Goal: Check status: Check status

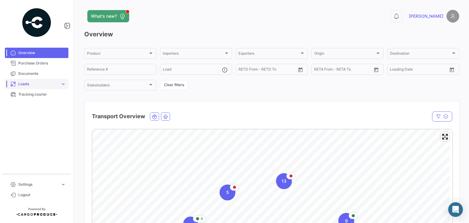
click at [63, 84] on span "expand_more" at bounding box center [62, 83] width 5 height 5
click at [36, 106] on span "Ocean Loads" at bounding box center [27, 106] width 23 height 5
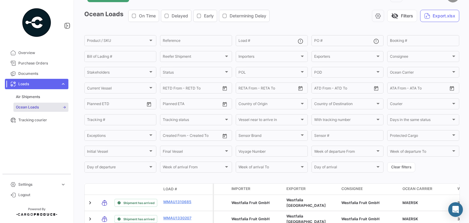
scroll to position [14, 0]
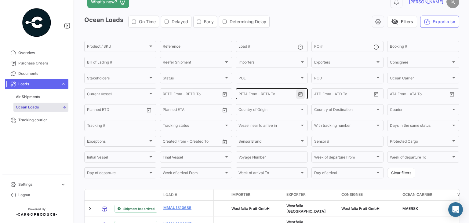
click at [299, 95] on icon "Open calendar" at bounding box center [300, 94] width 5 height 5
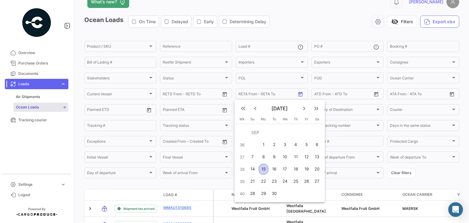
click at [266, 166] on div "15" at bounding box center [264, 169] width 10 height 11
type input "[DATE]"
click at [310, 181] on div "26" at bounding box center [306, 181] width 9 height 11
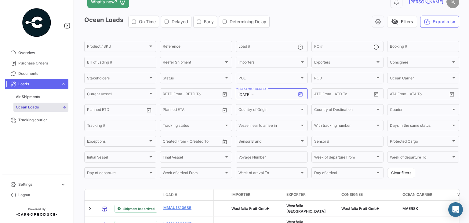
type input "[DATE]"
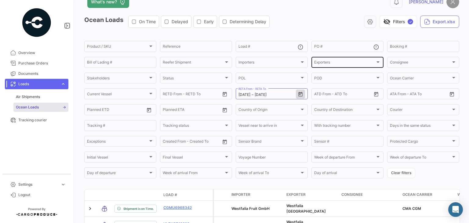
click at [328, 63] on span "Exporters" at bounding box center [344, 63] width 61 height 4
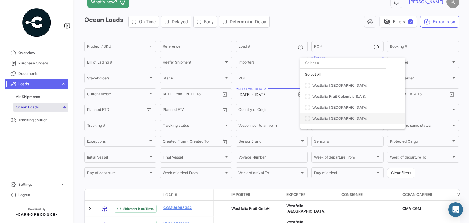
click at [327, 119] on span "Westfalia [GEOGRAPHIC_DATA]" at bounding box center [339, 118] width 55 height 5
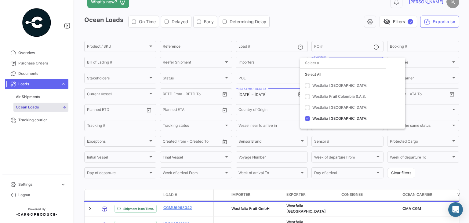
click at [337, 25] on div at bounding box center [234, 111] width 469 height 223
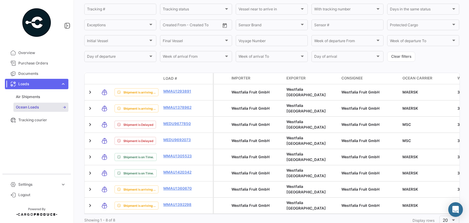
scroll to position [149, 0]
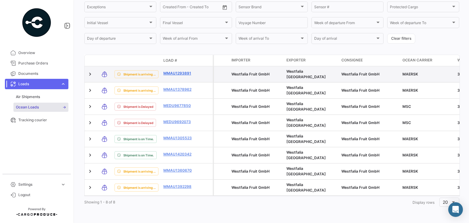
click at [169, 72] on link "MMAU1293891" at bounding box center [179, 73] width 32 height 5
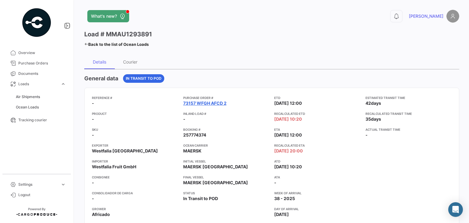
click at [192, 102] on link "73157 WFGH AFCD 2" at bounding box center [204, 103] width 43 height 6
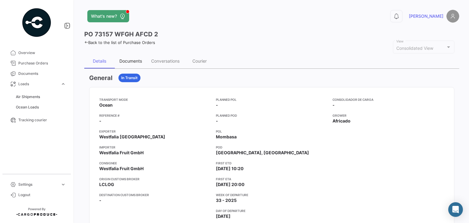
click at [127, 65] on div "Documents" at bounding box center [131, 61] width 32 height 15
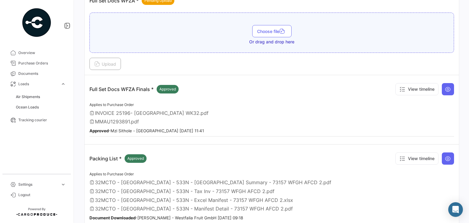
scroll to position [122, 0]
click at [445, 155] on icon at bounding box center [448, 158] width 6 height 6
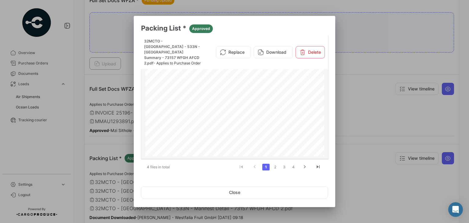
scroll to position [31, 0]
click at [250, 194] on button "Close" at bounding box center [234, 192] width 187 height 12
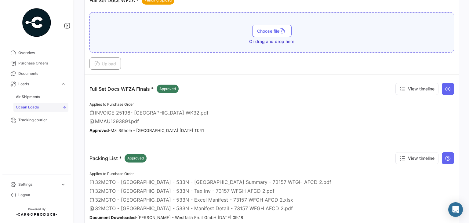
click at [32, 108] on span "Ocean Loads" at bounding box center [27, 106] width 23 height 5
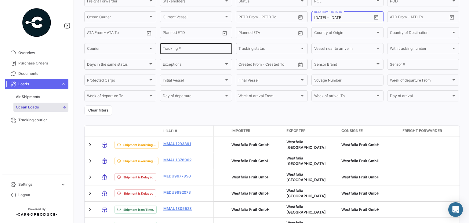
scroll to position [92, 0]
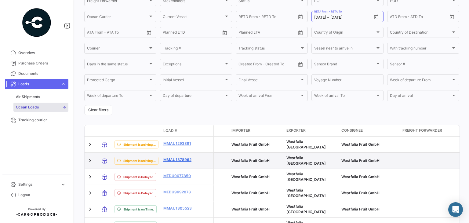
click at [180, 157] on link "MMAU1378962" at bounding box center [179, 159] width 32 height 5
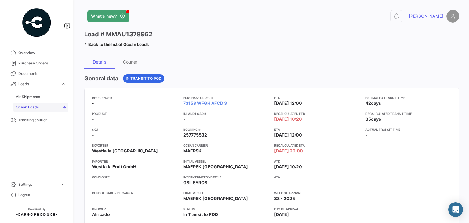
click at [38, 110] on link "Ocean Loads" at bounding box center [40, 107] width 55 height 9
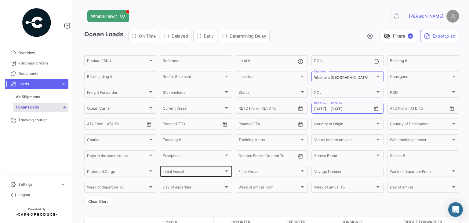
scroll to position [153, 0]
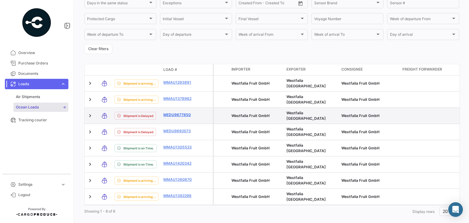
click at [184, 112] on link "MEDU9677850" at bounding box center [179, 114] width 32 height 5
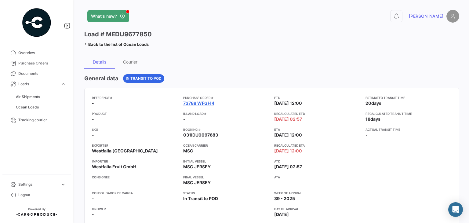
click at [189, 103] on link "73788 WFGH 4" at bounding box center [198, 103] width 31 height 6
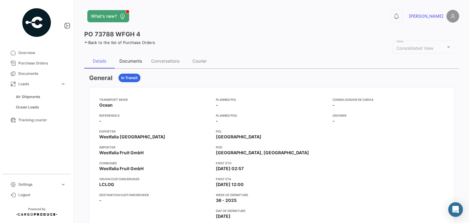
click at [142, 62] on div "Documents" at bounding box center [131, 61] width 32 height 15
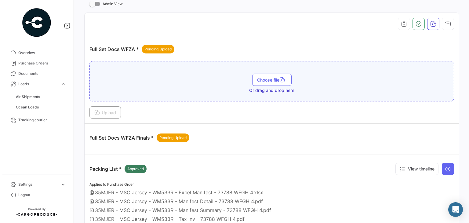
scroll to position [122, 0]
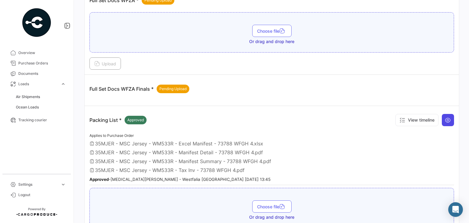
click at [448, 121] on button at bounding box center [448, 120] width 12 height 12
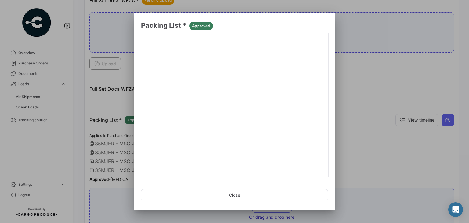
scroll to position [72, 0]
click at [275, 170] on link "2" at bounding box center [275, 170] width 7 height 7
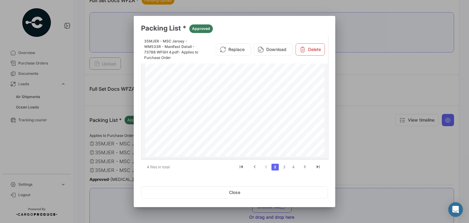
scroll to position [62, 0]
click at [255, 193] on button "Close" at bounding box center [234, 192] width 187 height 12
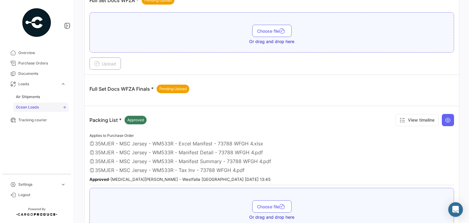
drag, startPoint x: 37, startPoint y: 108, endPoint x: 42, endPoint y: 106, distance: 6.3
click at [37, 108] on span "Ocean Loads" at bounding box center [27, 106] width 23 height 5
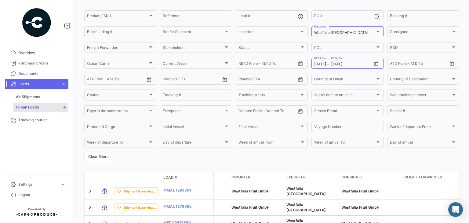
scroll to position [122, 0]
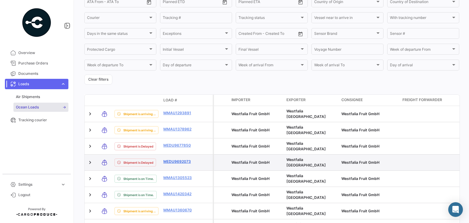
click at [180, 159] on link "MEDU9692073" at bounding box center [179, 161] width 32 height 5
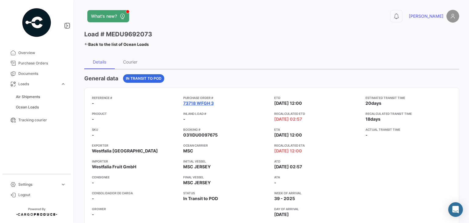
click at [209, 104] on link "73718 WFGH 3" at bounding box center [198, 103] width 31 height 6
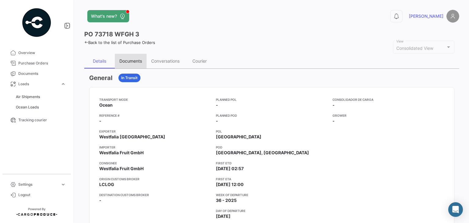
click at [121, 60] on div "Documents" at bounding box center [130, 60] width 23 height 5
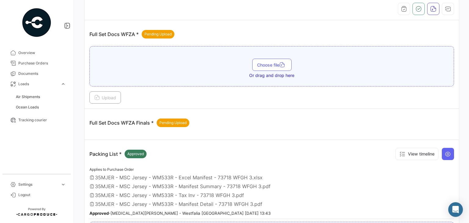
scroll to position [92, 0]
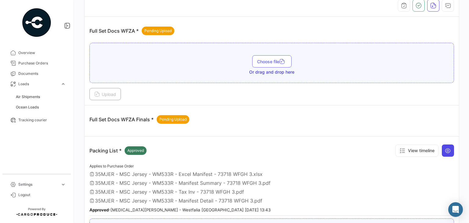
click at [448, 149] on button at bounding box center [448, 150] width 12 height 12
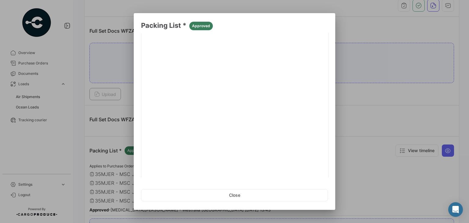
scroll to position [72, 0]
click at [284, 170] on link "3" at bounding box center [284, 170] width 7 height 7
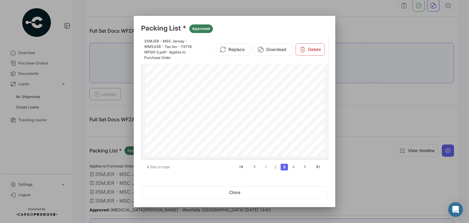
scroll to position [92, 0]
click at [288, 190] on button "Close" at bounding box center [234, 192] width 187 height 12
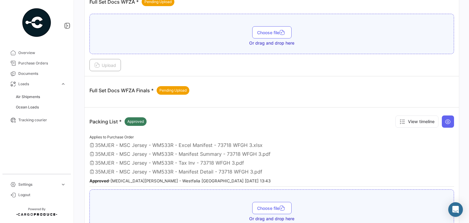
scroll to position [122, 0]
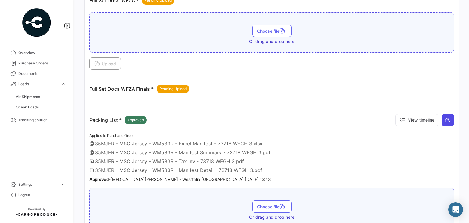
click at [447, 115] on button at bounding box center [448, 120] width 12 height 12
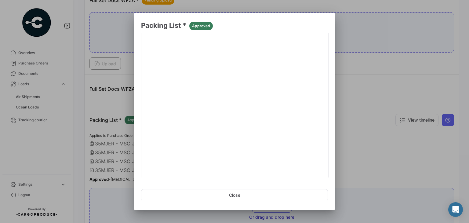
scroll to position [72, 0]
click at [283, 170] on link "3" at bounding box center [284, 170] width 7 height 7
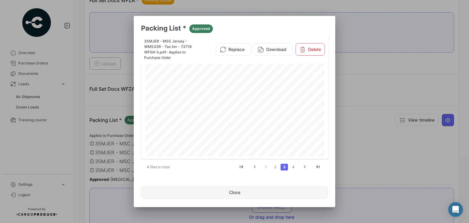
click at [264, 197] on button "Close" at bounding box center [234, 192] width 187 height 12
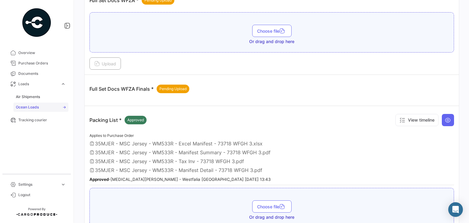
click at [34, 105] on span "Ocean Loads" at bounding box center [27, 106] width 23 height 5
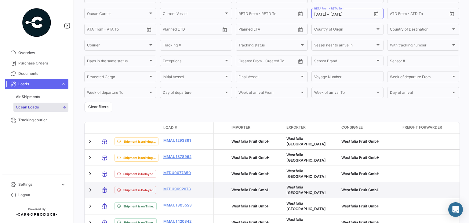
scroll to position [122, 0]
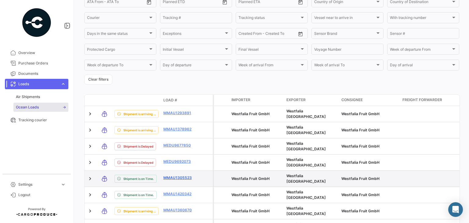
click at [189, 175] on link "MMAU1305523" at bounding box center [179, 177] width 32 height 5
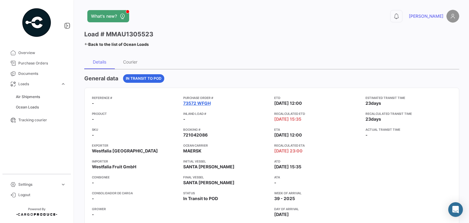
click at [199, 104] on link "73572 WFGH" at bounding box center [196, 103] width 27 height 6
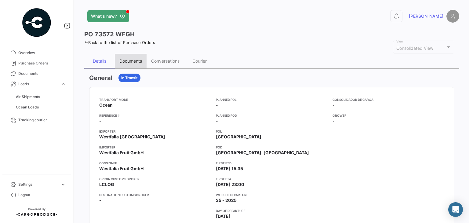
click at [137, 60] on div "Documents" at bounding box center [130, 60] width 23 height 5
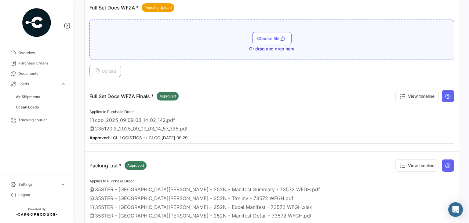
scroll to position [183, 0]
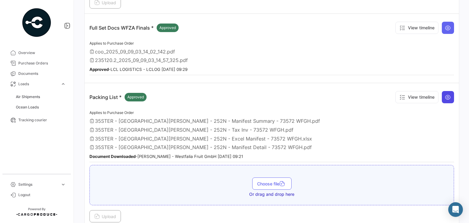
click at [448, 93] on button at bounding box center [448, 97] width 12 height 12
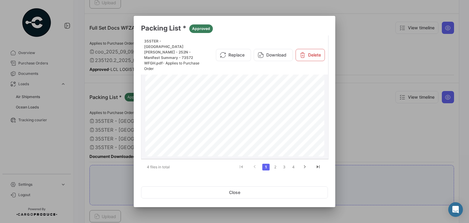
scroll to position [92, 0]
click at [228, 192] on button "Close" at bounding box center [234, 192] width 187 height 12
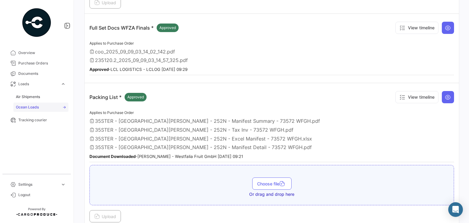
click at [33, 110] on link "Ocean Loads" at bounding box center [40, 107] width 55 height 9
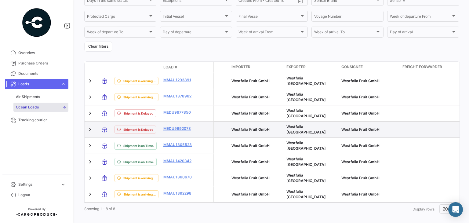
scroll to position [155, 0]
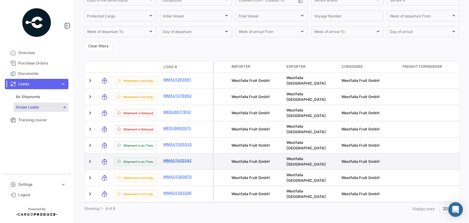
click at [181, 158] on link "MMAU1420342" at bounding box center [179, 160] width 32 height 5
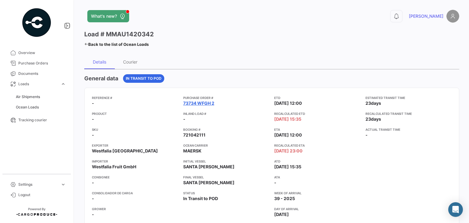
click at [196, 100] on link "73734 WFGH 2" at bounding box center [198, 103] width 31 height 6
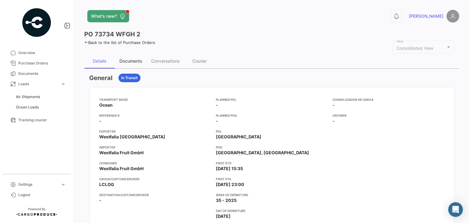
click at [131, 58] on div "Documents" at bounding box center [130, 60] width 23 height 5
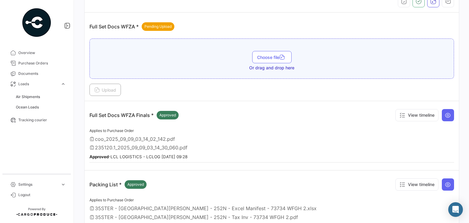
scroll to position [122, 0]
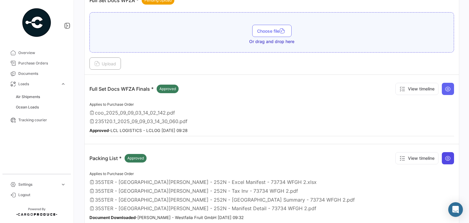
click at [451, 155] on button at bounding box center [448, 158] width 12 height 12
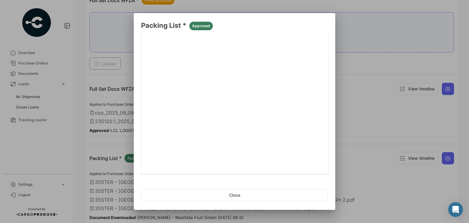
scroll to position [72, 0]
click at [272, 168] on link "2" at bounding box center [275, 170] width 7 height 7
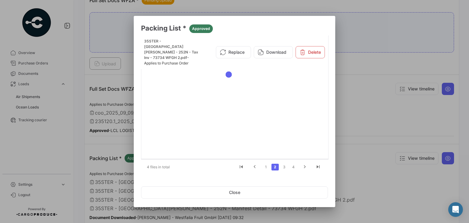
scroll to position [0, 0]
click at [287, 166] on link "3" at bounding box center [284, 167] width 7 height 7
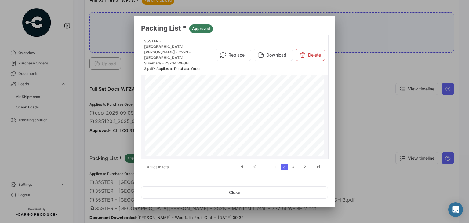
scroll to position [40, 0]
click at [246, 191] on button "Close" at bounding box center [234, 192] width 187 height 12
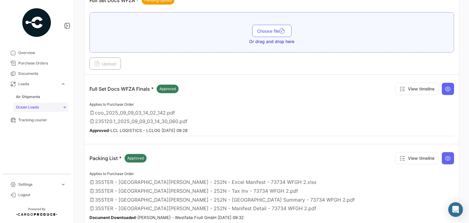
click at [35, 107] on span "Ocean Loads" at bounding box center [27, 106] width 23 height 5
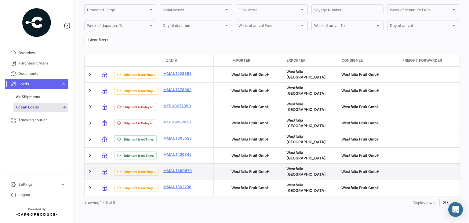
scroll to position [162, 0]
click at [184, 168] on link "MMAU1360670" at bounding box center [179, 170] width 32 height 5
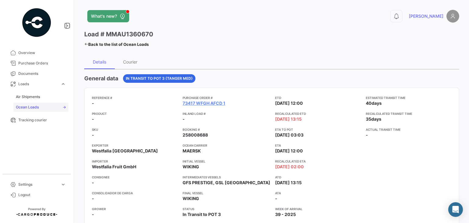
click at [35, 105] on span "Ocean Loads" at bounding box center [27, 106] width 23 height 5
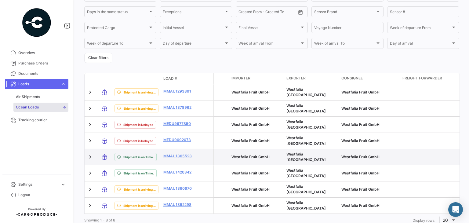
scroll to position [162, 0]
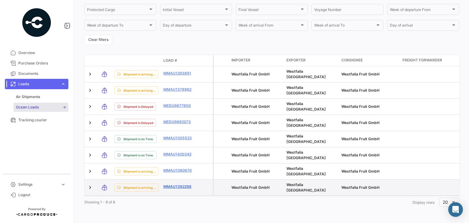
click at [181, 184] on link "MMAU1392298" at bounding box center [179, 186] width 32 height 5
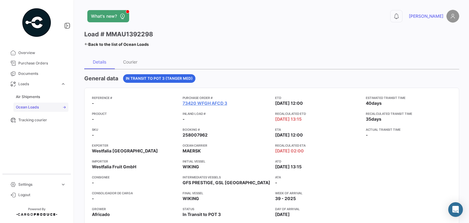
click at [46, 107] on link "Ocean Loads" at bounding box center [40, 107] width 55 height 9
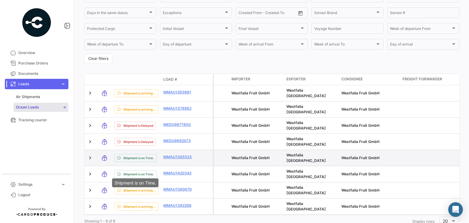
scroll to position [153, 0]
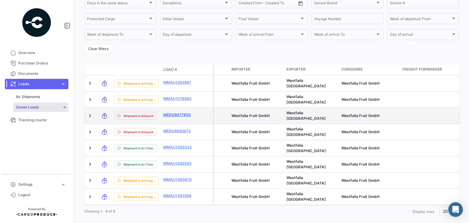
click at [171, 112] on link "MEDU9677850" at bounding box center [179, 114] width 32 height 5
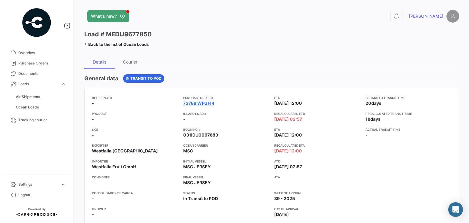
click at [197, 104] on link "73788 WFGH 4" at bounding box center [198, 103] width 31 height 6
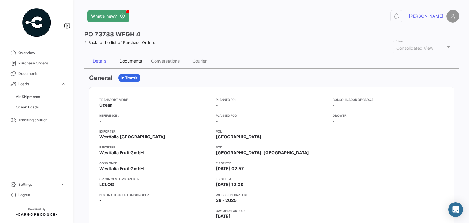
click at [138, 59] on div "Documents" at bounding box center [130, 60] width 23 height 5
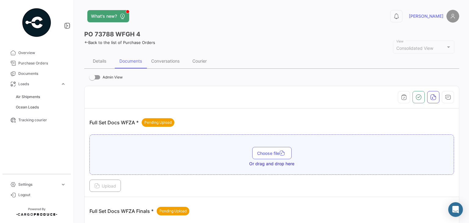
scroll to position [92, 0]
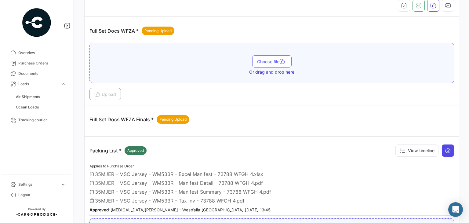
click at [445, 151] on icon at bounding box center [448, 151] width 6 height 6
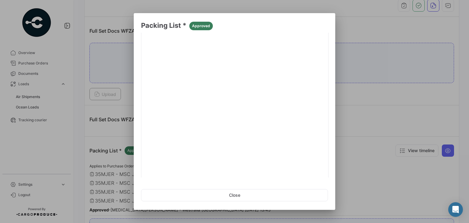
scroll to position [72, 0]
click at [275, 168] on link "2" at bounding box center [275, 170] width 7 height 7
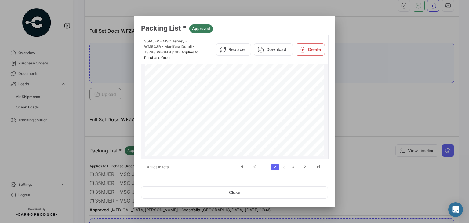
scroll to position [61, 0]
drag, startPoint x: 215, startPoint y: 195, endPoint x: 122, endPoint y: 131, distance: 112.9
click at [215, 195] on button "Close" at bounding box center [234, 192] width 187 height 12
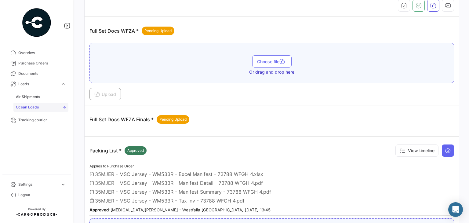
click at [28, 107] on span "Ocean Loads" at bounding box center [27, 106] width 23 height 5
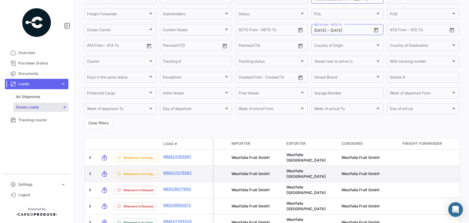
scroll to position [122, 0]
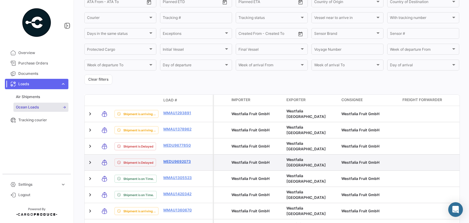
click at [184, 159] on link "MEDU9692073" at bounding box center [179, 161] width 32 height 5
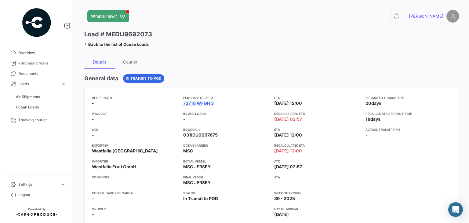
click at [186, 104] on link "73718 WFGH 3" at bounding box center [198, 103] width 31 height 6
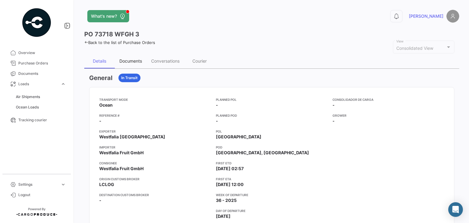
click at [134, 60] on div "Documents" at bounding box center [130, 60] width 23 height 5
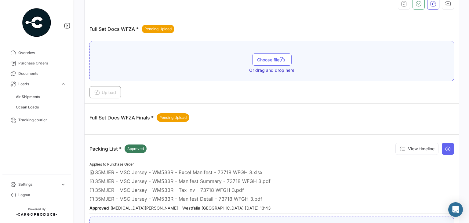
scroll to position [153, 0]
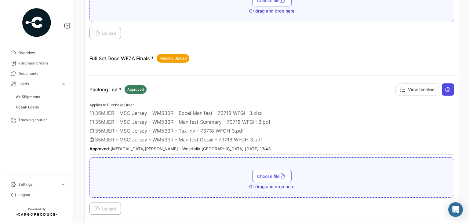
click at [448, 90] on button at bounding box center [448, 89] width 12 height 12
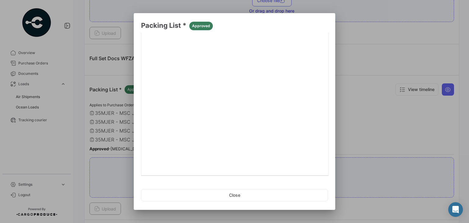
scroll to position [72, 0]
click at [275, 169] on link "2" at bounding box center [275, 170] width 7 height 7
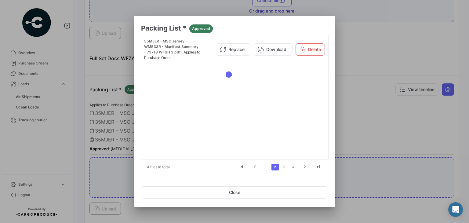
scroll to position [0, 0]
click at [288, 167] on link "3" at bounding box center [284, 167] width 7 height 7
